Goal: Information Seeking & Learning: Compare options

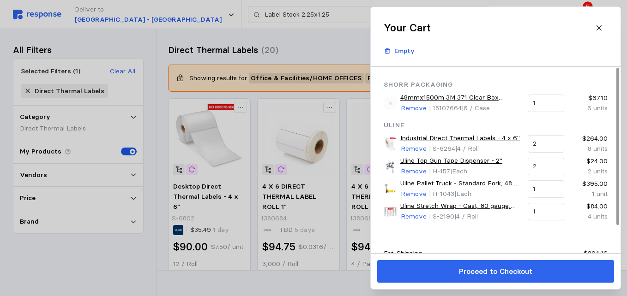
click at [438, 100] on link "48mmx1500m 3M 371 Clear Box Sealing Tape 6/cs" at bounding box center [460, 98] width 121 height 10
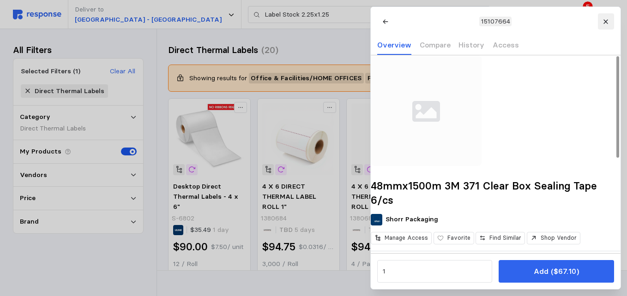
click at [601, 17] on button at bounding box center [605, 21] width 16 height 16
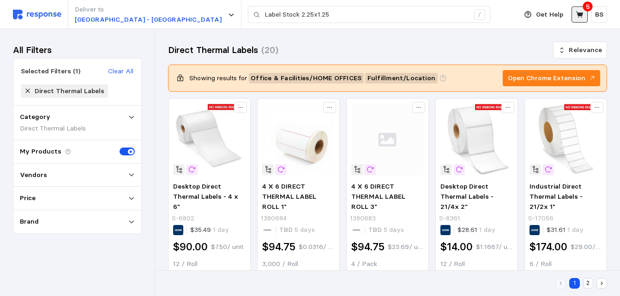
click at [577, 11] on icon at bounding box center [579, 15] width 8 height 8
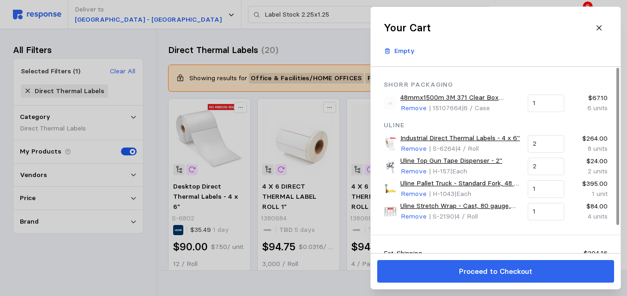
click at [442, 136] on link "Industrial Direct Thermal Labels - 4 x 6"" at bounding box center [460, 138] width 120 height 10
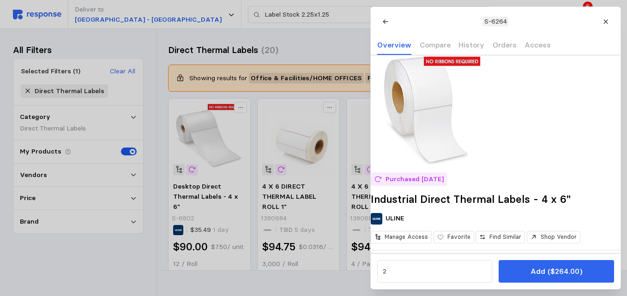
click at [292, 39] on div at bounding box center [313, 148] width 627 height 296
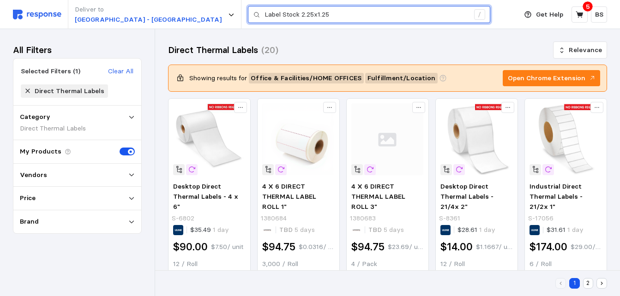
drag, startPoint x: 239, startPoint y: 12, endPoint x: 329, endPoint y: 19, distance: 91.2
click at [329, 19] on input "Label Stock 2.25x1.25" at bounding box center [366, 14] width 204 height 17
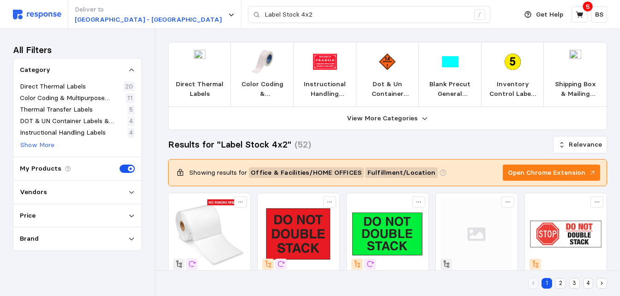
click at [199, 70] on img at bounding box center [200, 62] width 24 height 24
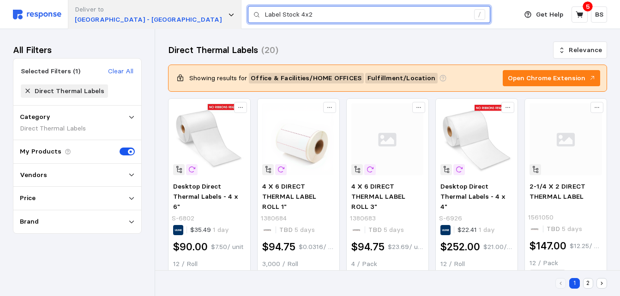
drag, startPoint x: 270, startPoint y: 14, endPoint x: 70, endPoint y: 20, distance: 200.4
click at [70, 20] on div "Deliver to [GEOGRAPHIC_DATA] - Appleton Label Stock 4x2 /" at bounding box center [262, 14] width 499 height 29
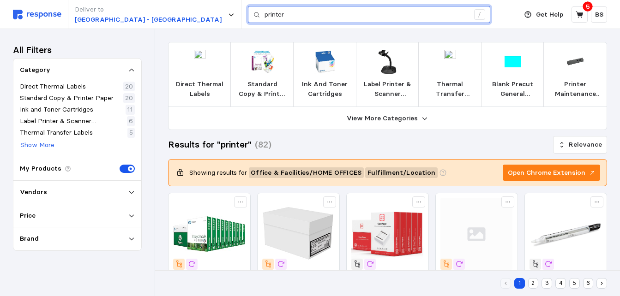
drag, startPoint x: 236, startPoint y: 11, endPoint x: 206, endPoint y: 16, distance: 29.9
click at [264, 12] on input "printer" at bounding box center [366, 14] width 204 height 17
click at [264, 18] on input "printer" at bounding box center [366, 14] width 204 height 17
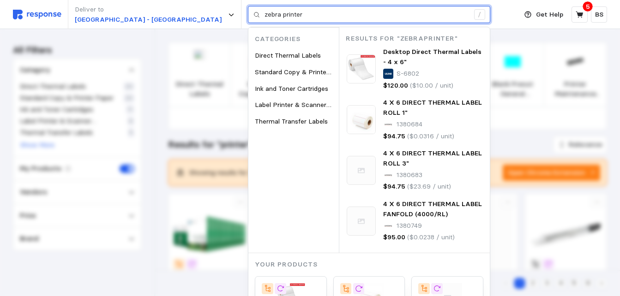
type input "zebra printer"
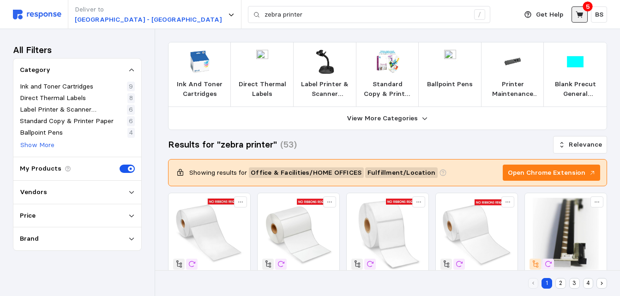
click at [581, 14] on icon at bounding box center [578, 14] width 7 height 6
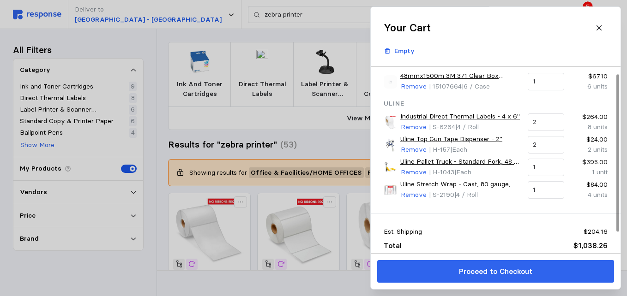
scroll to position [32, 0]
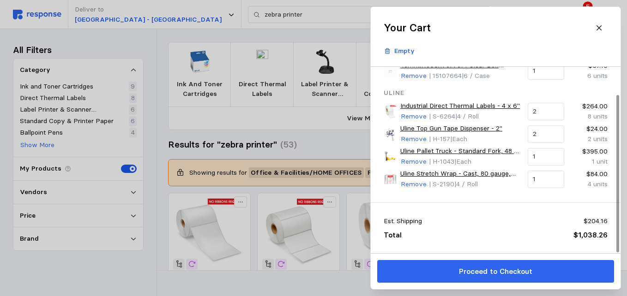
click at [423, 105] on link "Industrial Direct Thermal Labels - 4 x 6"" at bounding box center [460, 106] width 120 height 10
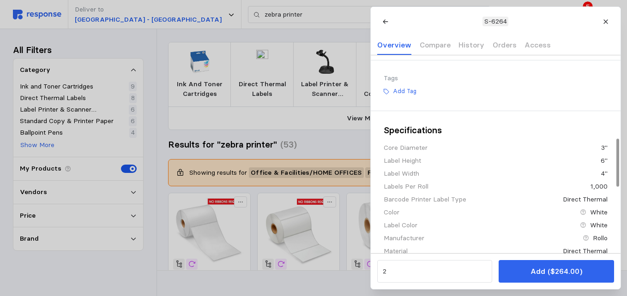
scroll to position [369, 0]
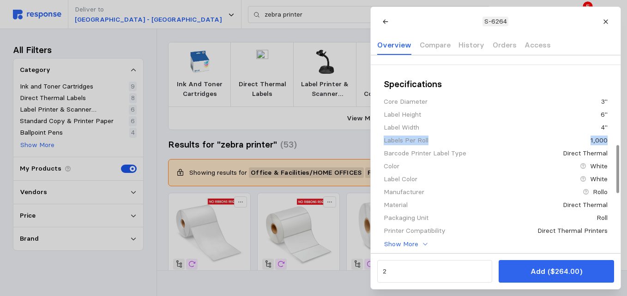
drag, startPoint x: 385, startPoint y: 155, endPoint x: 607, endPoint y: 157, distance: 222.4
click at [607, 157] on div "Specifications Core Diameter 3" Label Height 6" Label Width 4" Labels Per Roll …" at bounding box center [496, 203] width 250 height 277
click at [490, 184] on div "Label Color White" at bounding box center [495, 179] width 224 height 10
drag, startPoint x: 610, startPoint y: 154, endPoint x: 378, endPoint y: 155, distance: 231.6
click at [378, 155] on div "Specifications Core Diameter 3" Label Height 6" Label Width 4" Labels Per Roll …" at bounding box center [496, 203] width 250 height 277
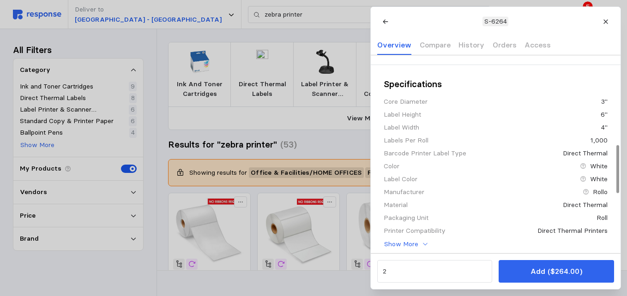
drag, startPoint x: 378, startPoint y: 155, endPoint x: 445, endPoint y: 185, distance: 73.1
click at [446, 185] on div "Core Diameter 3" Label Height 6" Label Width 4" Labels Per Roll 1,000 Barcode P…" at bounding box center [495, 173] width 224 height 153
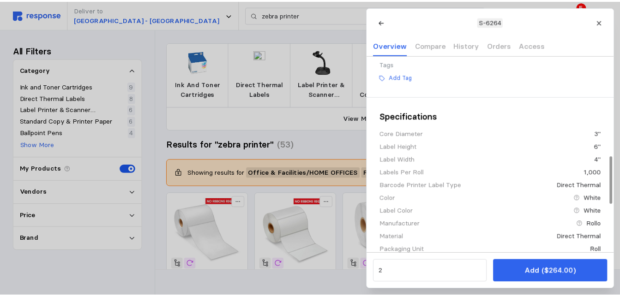
scroll to position [415, 0]
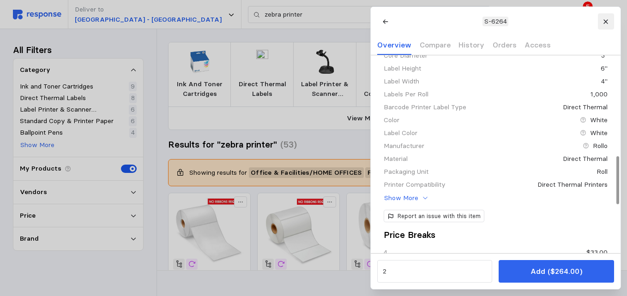
click at [604, 20] on icon at bounding box center [605, 21] width 4 height 4
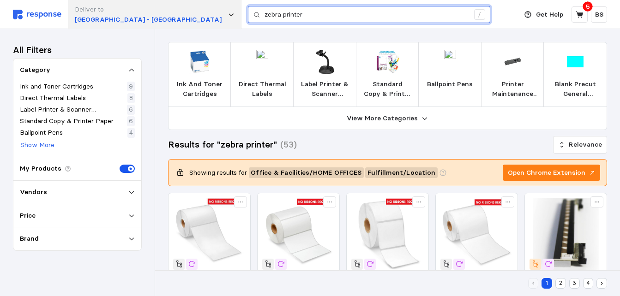
drag, startPoint x: 283, startPoint y: 12, endPoint x: 83, endPoint y: 11, distance: 200.3
click at [84, 11] on div "Deliver to [GEOGRAPHIC_DATA] - Appleton zebra printer /" at bounding box center [262, 14] width 499 height 29
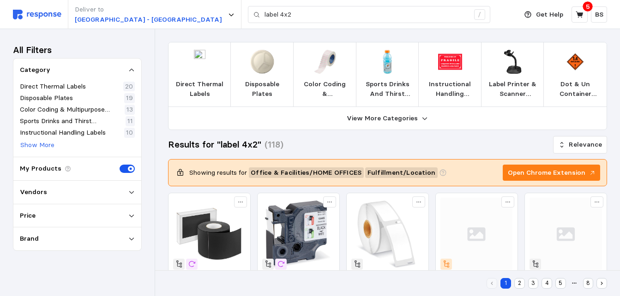
click at [200, 68] on img at bounding box center [200, 62] width 24 height 24
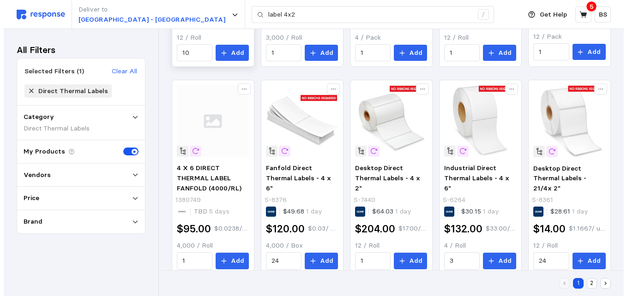
scroll to position [231, 0]
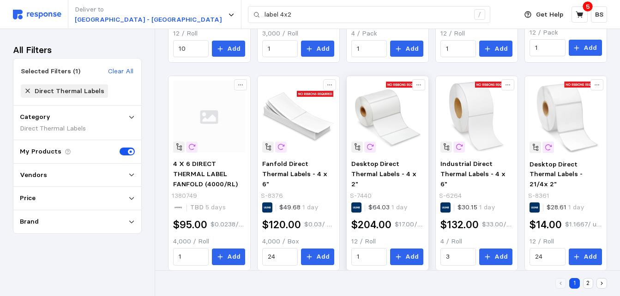
click at [377, 114] on img at bounding box center [387, 117] width 72 height 72
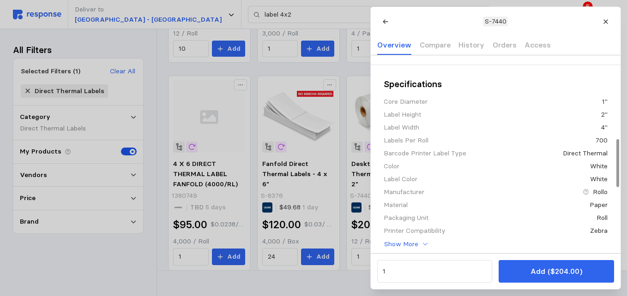
scroll to position [323, 0]
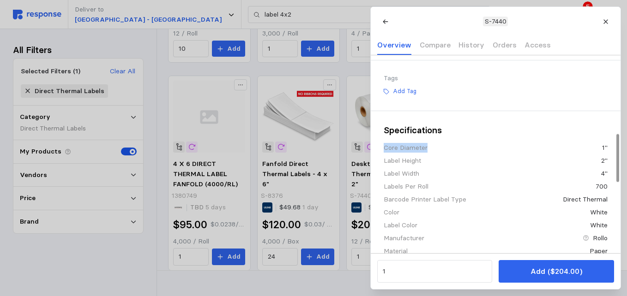
drag, startPoint x: 383, startPoint y: 161, endPoint x: 597, endPoint y: 159, distance: 214.6
click at [597, 159] on div "Specifications Core Diameter 1" Label Height 2" Label Width 4" Labels Per Roll …" at bounding box center [496, 249] width 250 height 277
drag, startPoint x: 597, startPoint y: 159, endPoint x: 548, endPoint y: 178, distance: 52.9
click at [552, 166] on div "Label Height 2"" at bounding box center [495, 161] width 224 height 10
drag, startPoint x: 609, startPoint y: 160, endPoint x: 375, endPoint y: 160, distance: 233.5
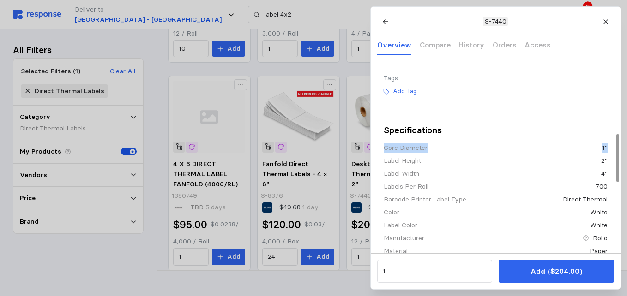
click at [375, 160] on div "Specifications Core Diameter 1" Label Height 2" Label Width 4" Labels Per Roll …" at bounding box center [496, 249] width 250 height 277
drag, startPoint x: 375, startPoint y: 160, endPoint x: 486, endPoint y: 165, distance: 110.8
click at [486, 153] on div "Core Diameter 1"" at bounding box center [495, 148] width 224 height 10
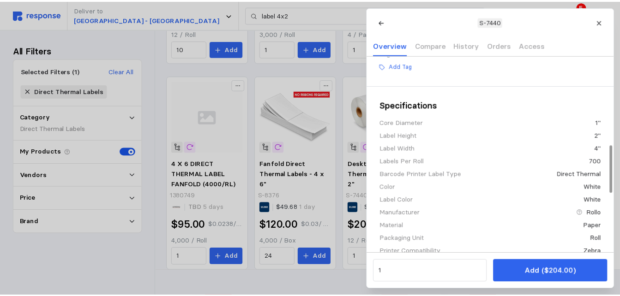
scroll to position [369, 0]
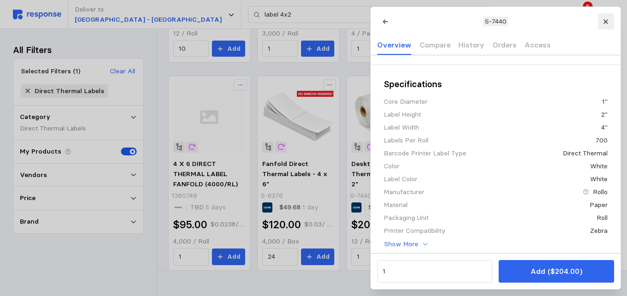
click at [606, 21] on icon at bounding box center [605, 21] width 6 height 6
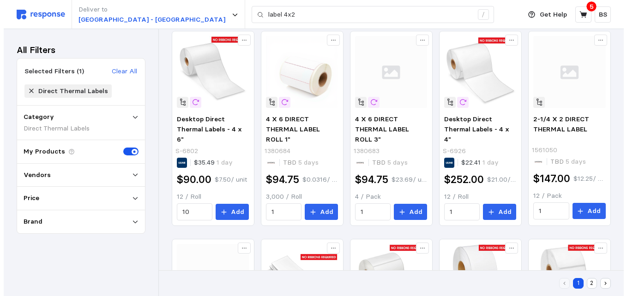
scroll to position [0, 0]
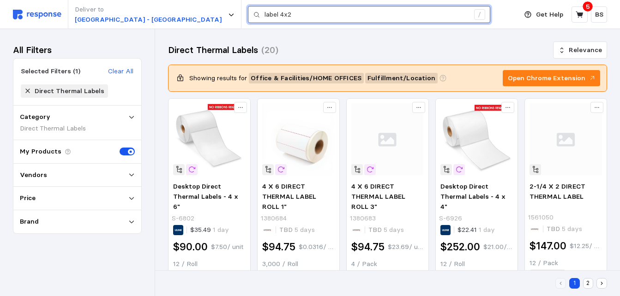
click at [264, 15] on input "label 4x2" at bounding box center [366, 14] width 204 height 17
click at [264, 16] on input "label 4 x2" at bounding box center [366, 14] width 204 height 17
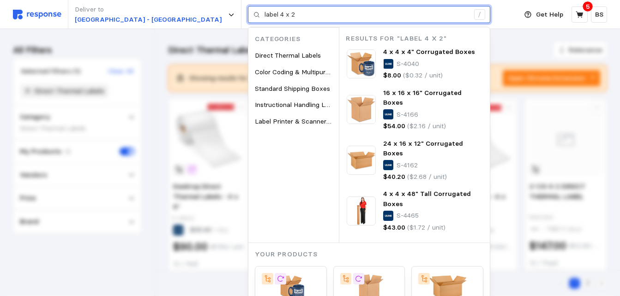
type input "label 4 x 2"
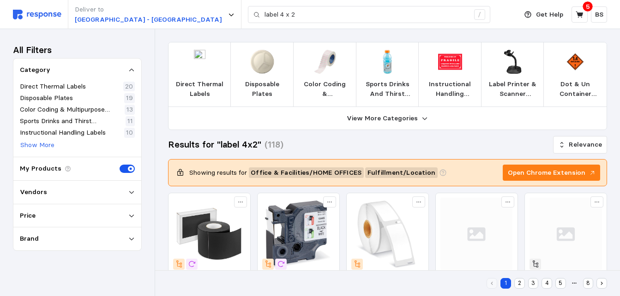
click at [192, 64] on img at bounding box center [200, 62] width 24 height 24
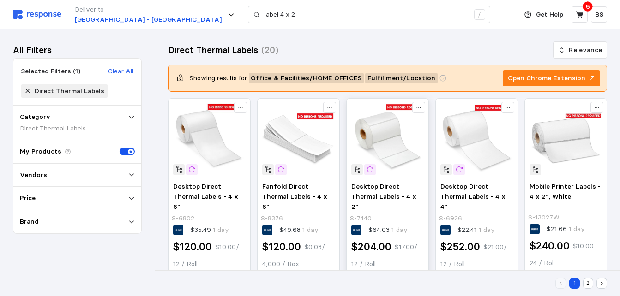
click at [377, 136] on img at bounding box center [387, 139] width 72 height 72
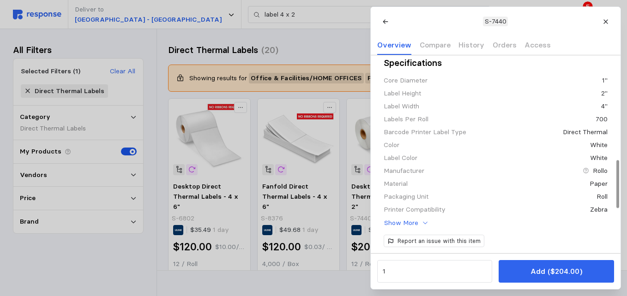
scroll to position [369, 0]
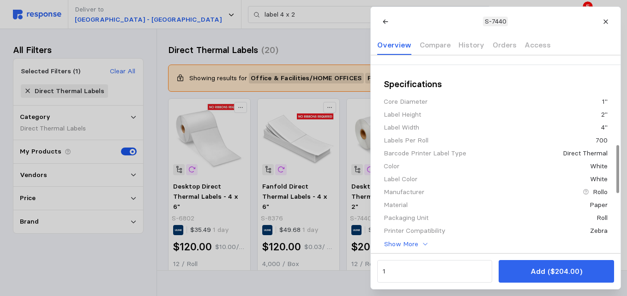
drag, startPoint x: 613, startPoint y: 21, endPoint x: 593, endPoint y: 36, distance: 24.8
click at [613, 21] on button at bounding box center [605, 21] width 16 height 16
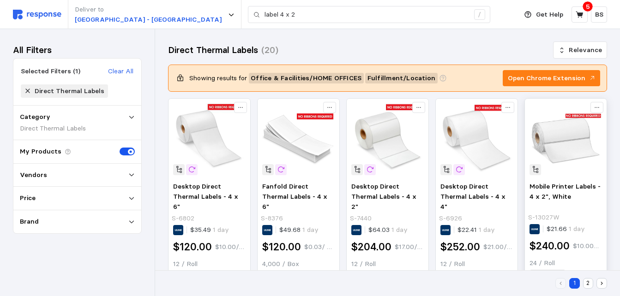
click at [561, 140] on img at bounding box center [565, 139] width 72 height 72
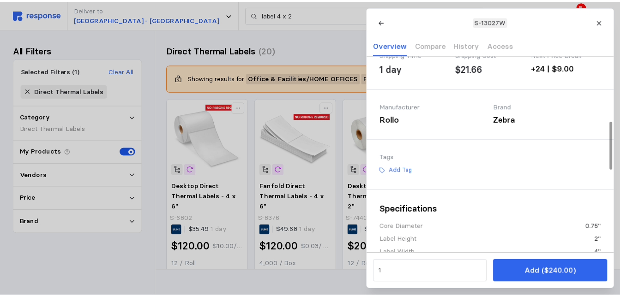
scroll to position [323, 0]
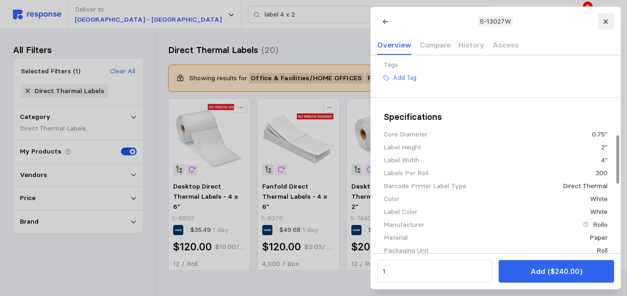
click at [610, 24] on button at bounding box center [605, 21] width 16 height 16
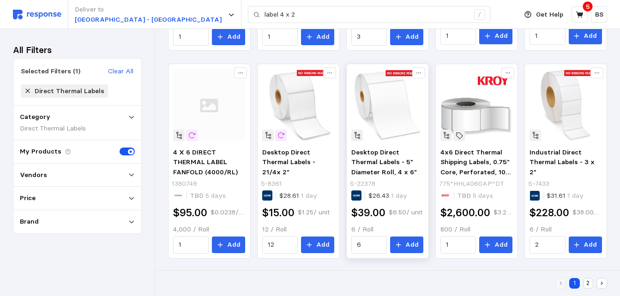
scroll to position [451, 0]
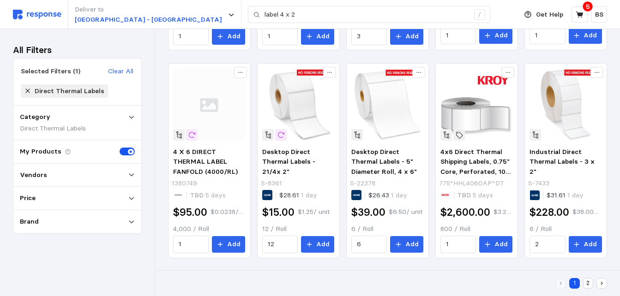
click at [585, 280] on button "2" at bounding box center [588, 283] width 11 height 11
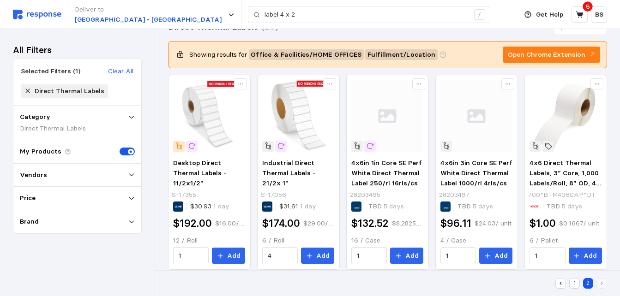
scroll to position [36, 0]
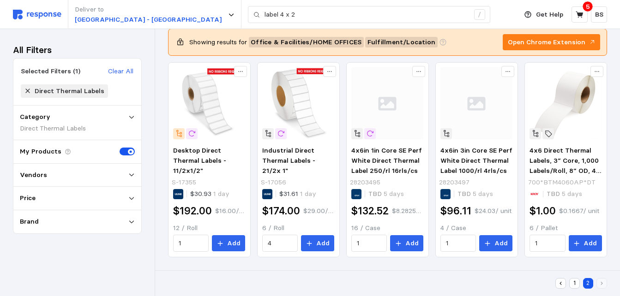
click at [574, 282] on button "1" at bounding box center [574, 283] width 11 height 11
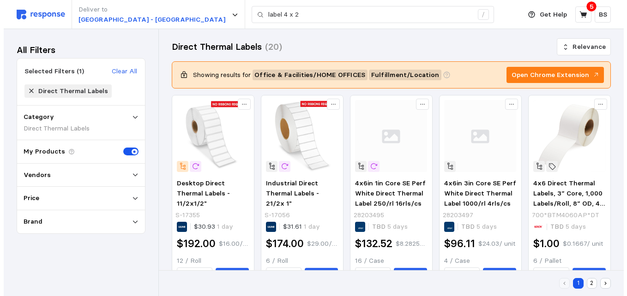
scroll to position [0, 0]
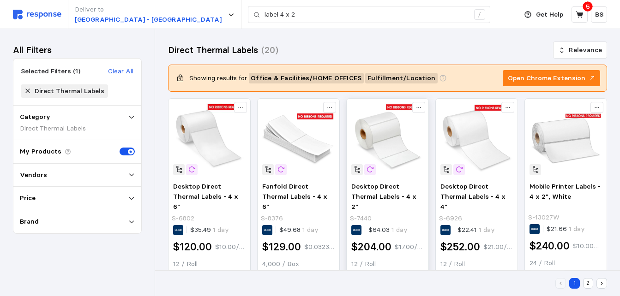
click at [378, 135] on img at bounding box center [387, 139] width 72 height 72
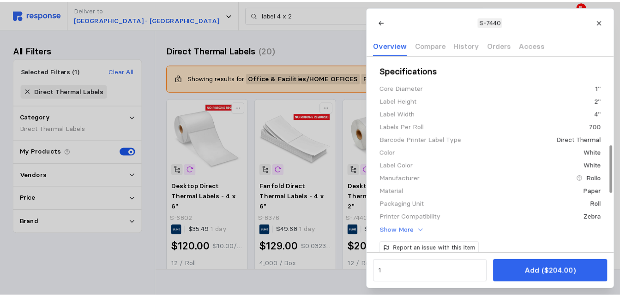
scroll to position [369, 0]
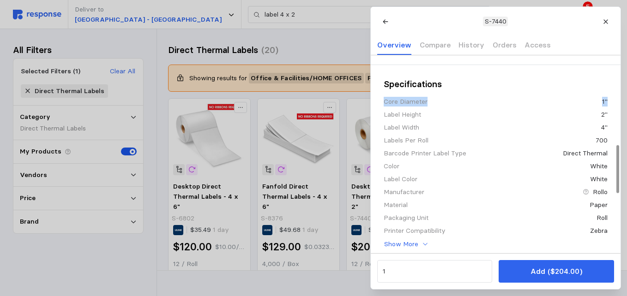
drag, startPoint x: 385, startPoint y: 115, endPoint x: 611, endPoint y: 114, distance: 226.1
click at [611, 114] on div "Specifications Core Diameter 1" Label Height 2" Label Width 4" Labels Per Roll …" at bounding box center [496, 203] width 250 height 277
click at [420, 132] on div "Label Width 4"" at bounding box center [495, 128] width 224 height 10
click at [608, 21] on icon at bounding box center [605, 21] width 6 height 6
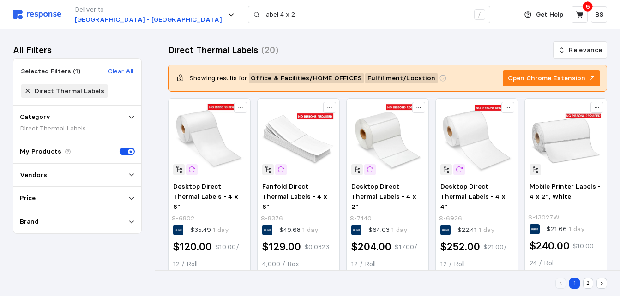
click at [180, 78] on icon at bounding box center [180, 78] width 8 height 8
click at [203, 78] on p "Showing results for" at bounding box center [218, 78] width 58 height 10
click at [211, 77] on p "Showing results for" at bounding box center [218, 78] width 58 height 10
click at [227, 77] on p "Showing results for" at bounding box center [218, 78] width 58 height 10
click at [255, 75] on span "Office & Facilities / HOME OFFICES" at bounding box center [306, 78] width 111 height 10
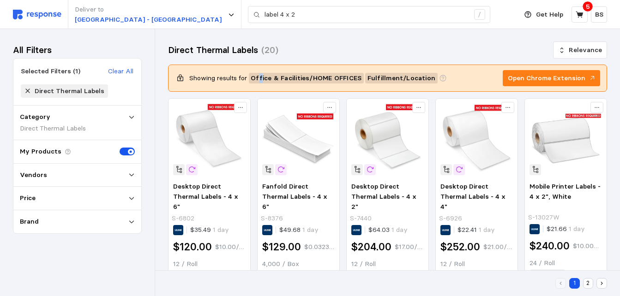
drag, startPoint x: 261, startPoint y: 76, endPoint x: 288, endPoint y: 78, distance: 27.3
click at [261, 76] on span "Office & Facilities / HOME OFFICES" at bounding box center [306, 78] width 111 height 10
drag, startPoint x: 288, startPoint y: 78, endPoint x: 297, endPoint y: 78, distance: 8.8
click at [297, 78] on span "Office & Facilities / HOME OFFICES" at bounding box center [306, 78] width 111 height 10
drag, startPoint x: 297, startPoint y: 78, endPoint x: 357, endPoint y: 76, distance: 60.5
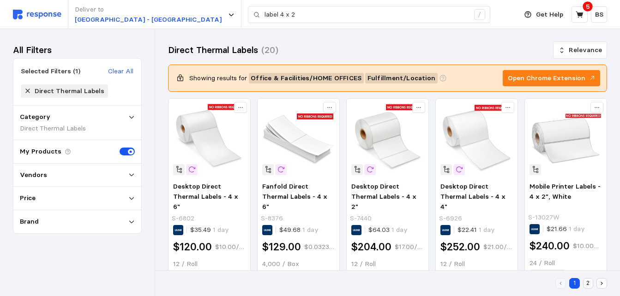
click at [330, 76] on span "Office & Facilities / HOME OFFICES" at bounding box center [306, 78] width 111 height 10
click at [358, 76] on span "Office & Facilities / HOME OFFICES" at bounding box center [306, 78] width 111 height 10
click at [361, 77] on span "Office & Facilities / HOME OFFICES" at bounding box center [306, 78] width 111 height 10
click at [366, 76] on div "Office & Facilities / HOME OFFICES Fulfillment / Location" at bounding box center [343, 78] width 189 height 11
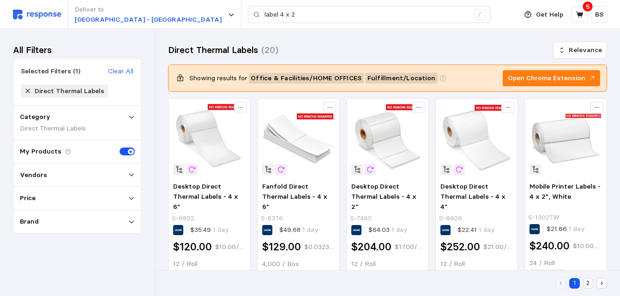
click at [377, 77] on span "Fulfillment / Location" at bounding box center [401, 78] width 68 height 10
click at [385, 76] on span "Fulfillment / Location" at bounding box center [401, 78] width 68 height 10
drag, startPoint x: 385, startPoint y: 76, endPoint x: 470, endPoint y: 72, distance: 85.5
click at [410, 76] on span "Fulfillment / Location" at bounding box center [401, 78] width 68 height 10
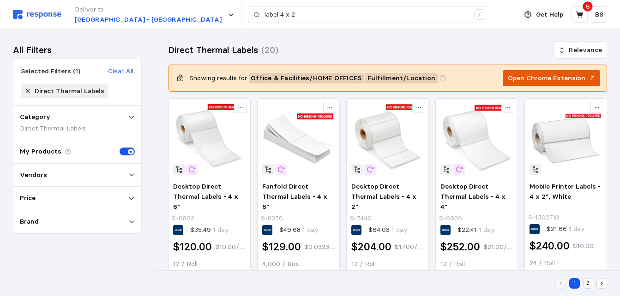
click at [549, 78] on p "Open Chrome Extension" at bounding box center [547, 78] width 78 height 10
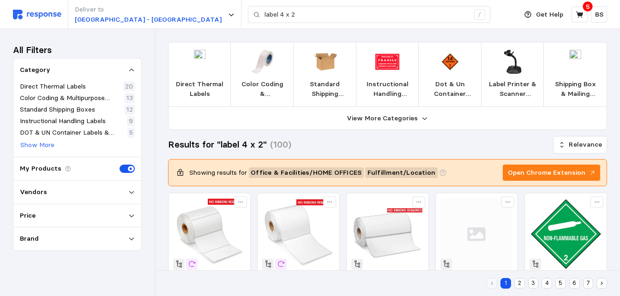
drag, startPoint x: 575, startPoint y: 173, endPoint x: 412, endPoint y: 145, distance: 166.3
click at [412, 145] on div "Results for "label 4 x 2" (100) Relevance" at bounding box center [387, 145] width 439 height 16
